Goal: Information Seeking & Learning: Find specific fact

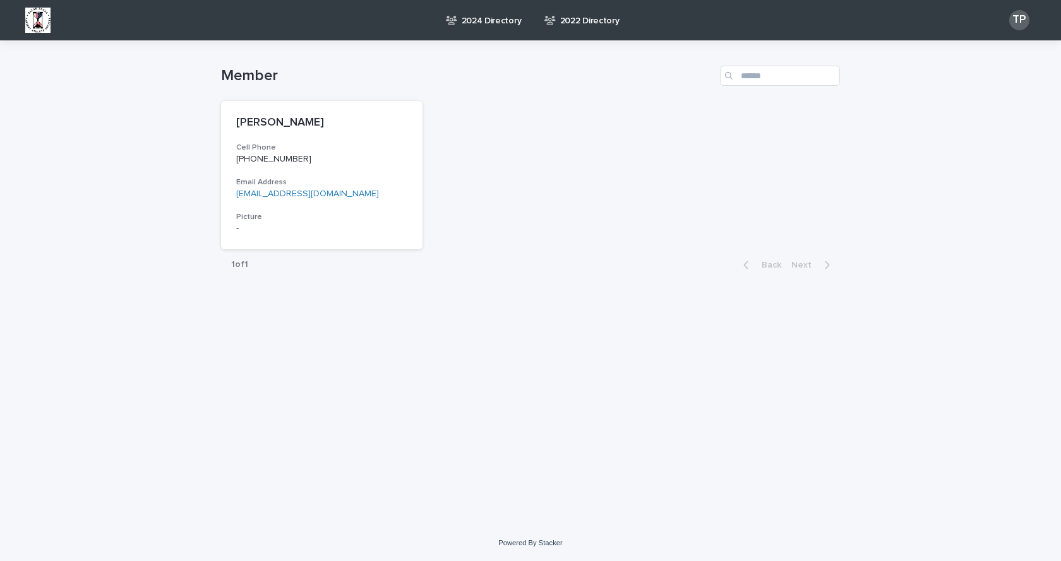
click at [491, 25] on p "2024 Directory" at bounding box center [492, 13] width 60 height 27
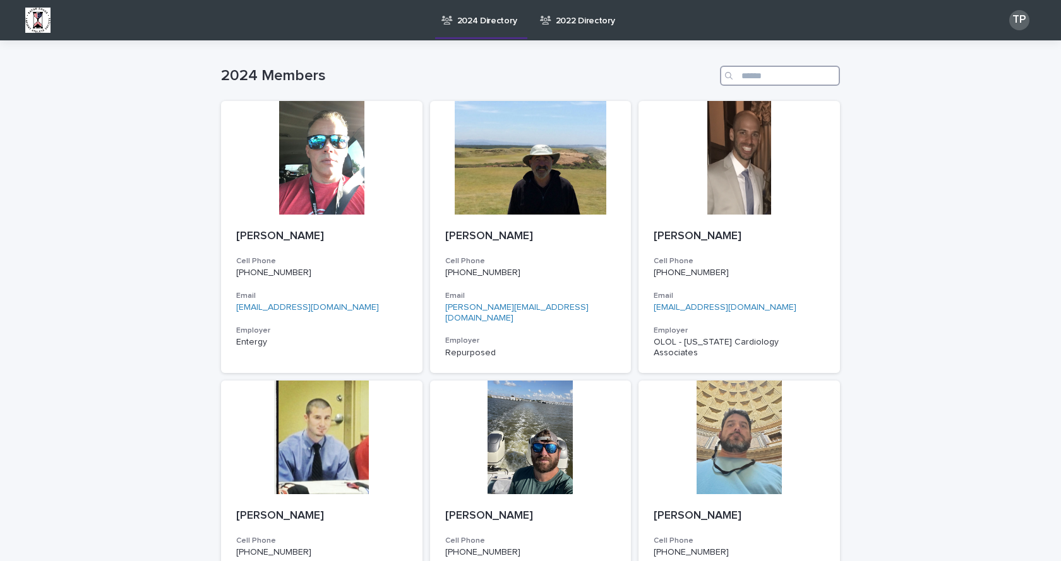
click at [748, 80] on input "Search" at bounding box center [780, 76] width 120 height 20
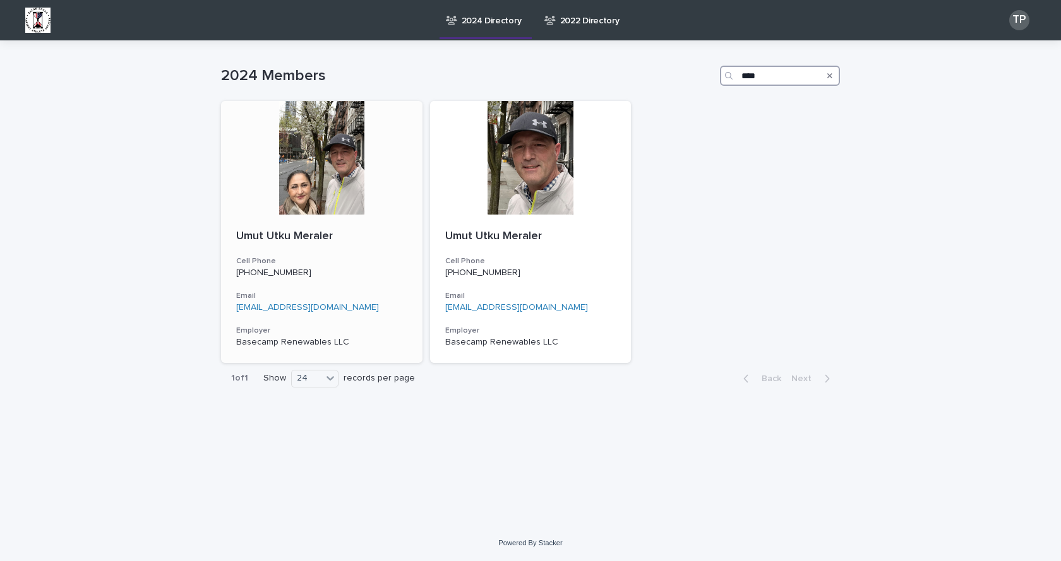
type input "****"
click at [335, 279] on p "[PHONE_NUMBER]" at bounding box center [321, 273] width 171 height 11
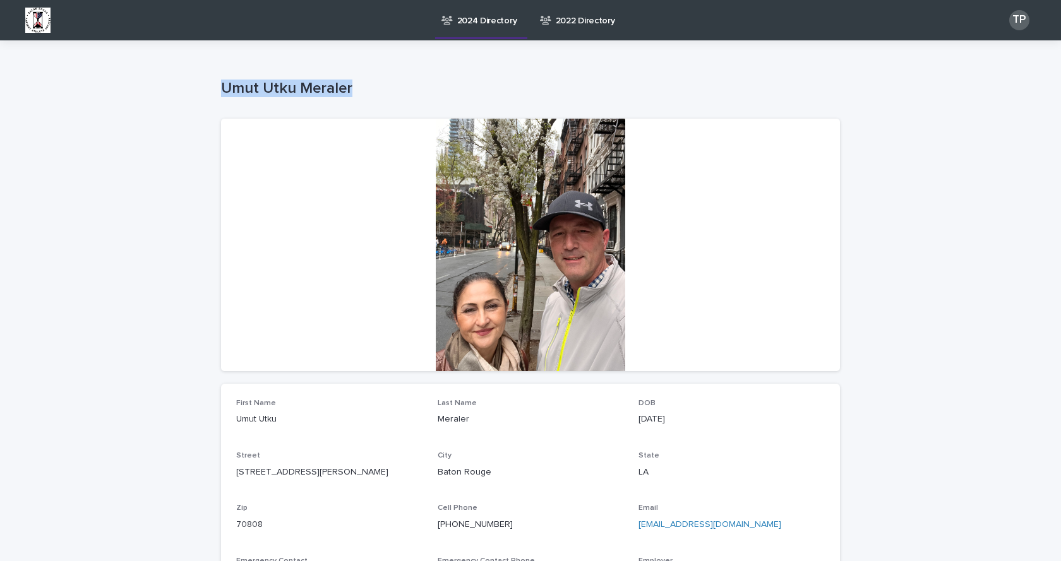
drag, startPoint x: 368, startPoint y: 81, endPoint x: 210, endPoint y: 83, distance: 157.9
click at [215, 83] on div "Loading... Saving… Loading... Saving… Umut Utku Meraler Umut Utku Meraler Sorry…" at bounding box center [531, 371] width 632 height 663
copy p "Umut Utku Meraler"
